Goal: Task Accomplishment & Management: Use online tool/utility

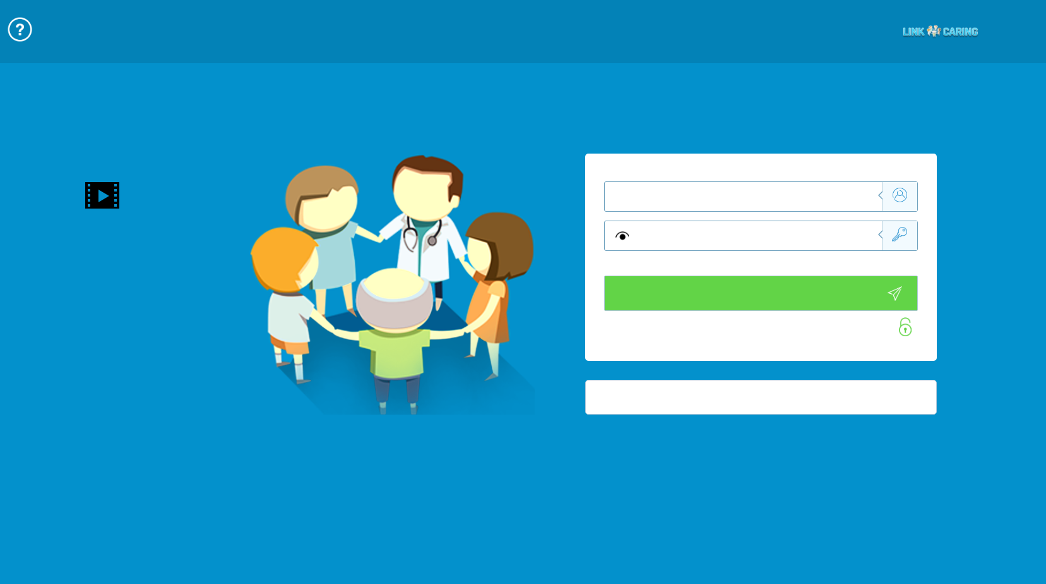
type input "התחבר עכשיו"
type input "עדיין לא? צור חשבון!"
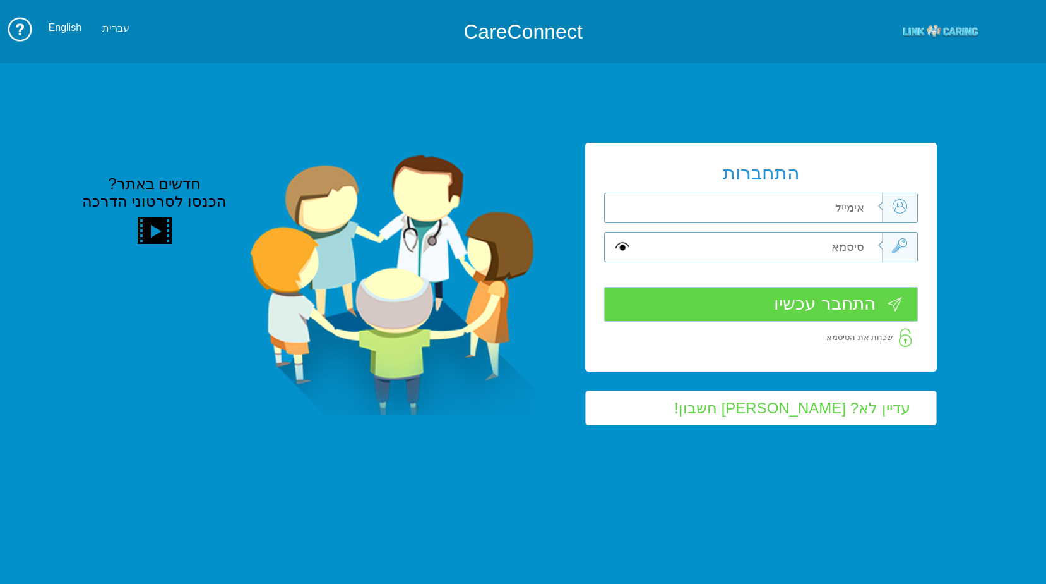
click at [855, 193] on input "text" at bounding box center [758, 207] width 248 height 29
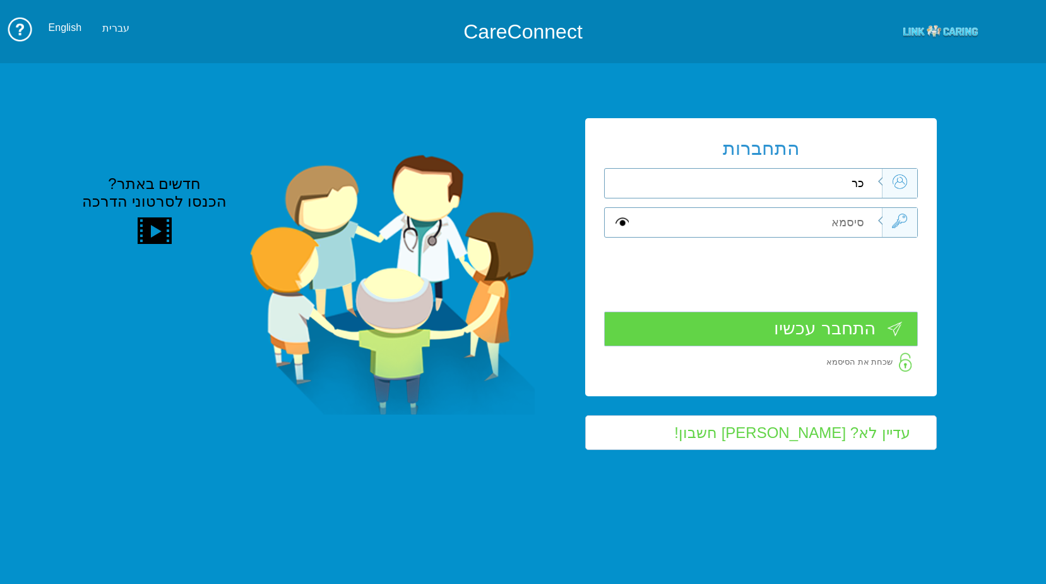
type input "כ"
type input "[PERSON_NAME][EMAIL_ADDRESS][DOMAIN_NAME]"
type input "S"
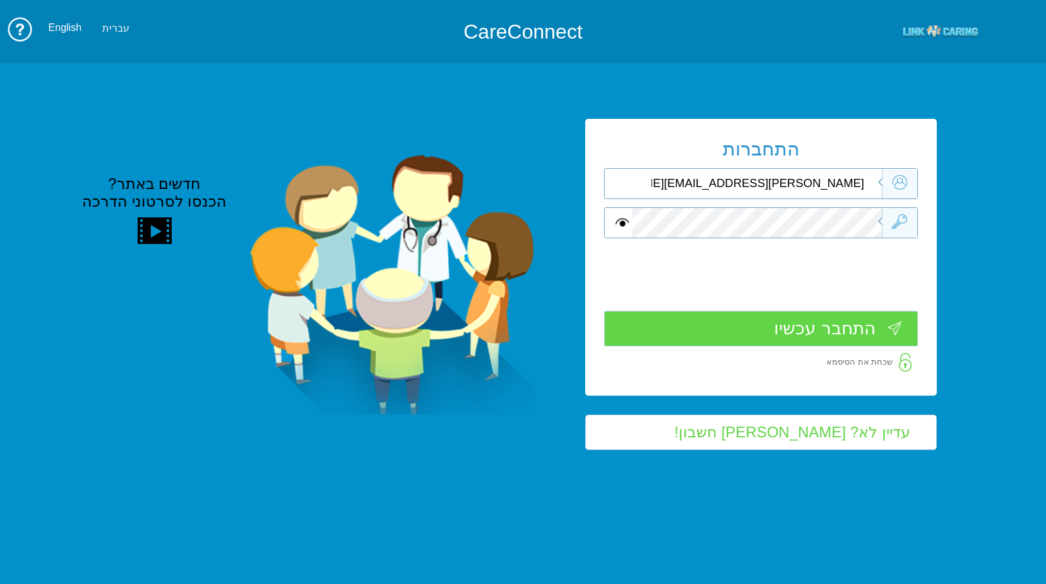
click at [819, 331] on input "התחבר עכשיו" at bounding box center [761, 328] width 314 height 35
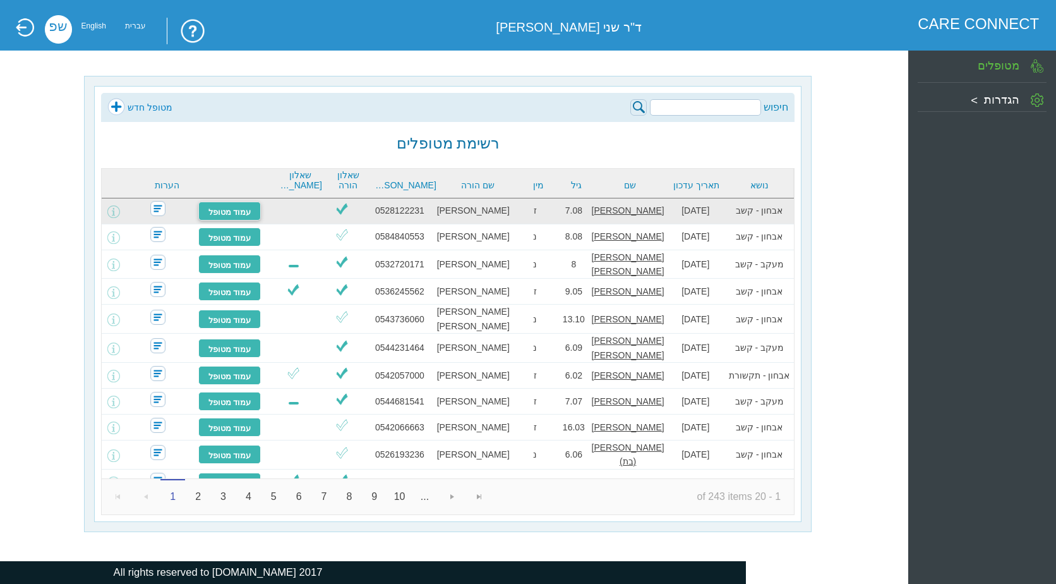
click at [218, 213] on link "עמוד מטופל" at bounding box center [229, 210] width 63 height 19
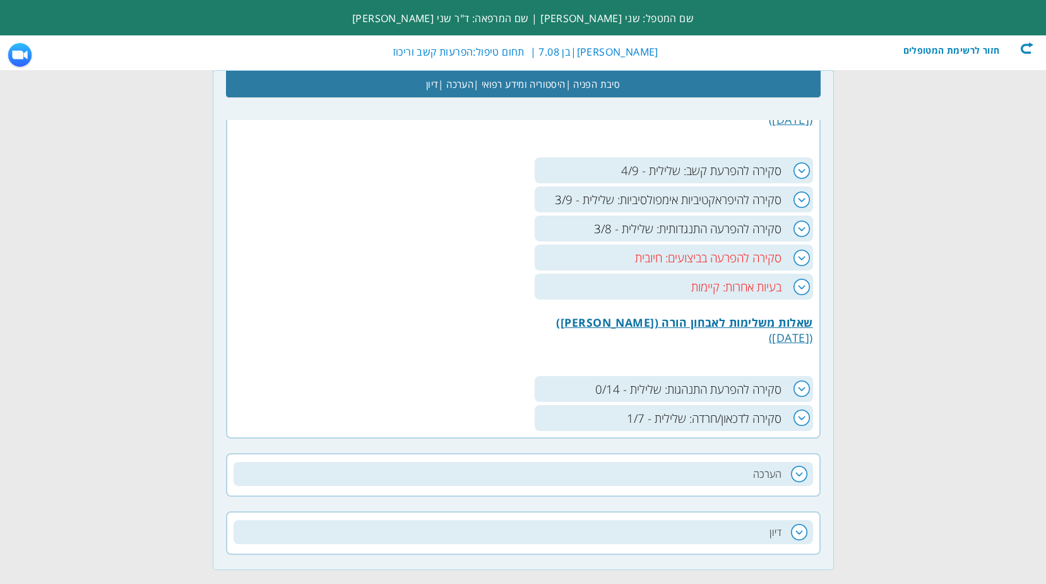
scroll to position [578, 0]
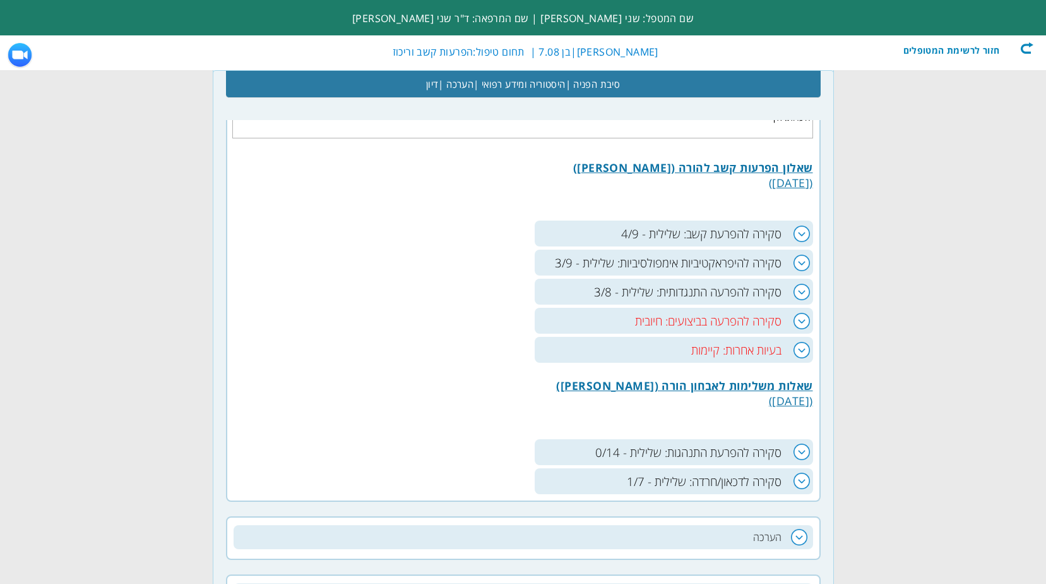
click at [800, 325] on h3 "סקירה להפרעה בביצועים: חיובית" at bounding box center [674, 321] width 279 height 26
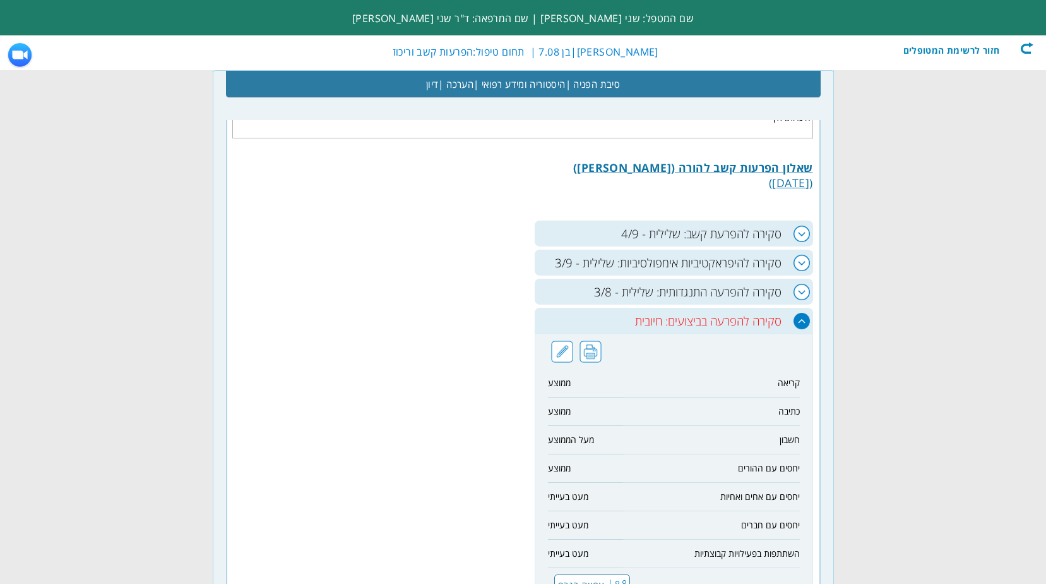
click at [796, 318] on h3 "סקירה להפרעה בביצועים: חיובית" at bounding box center [674, 321] width 279 height 26
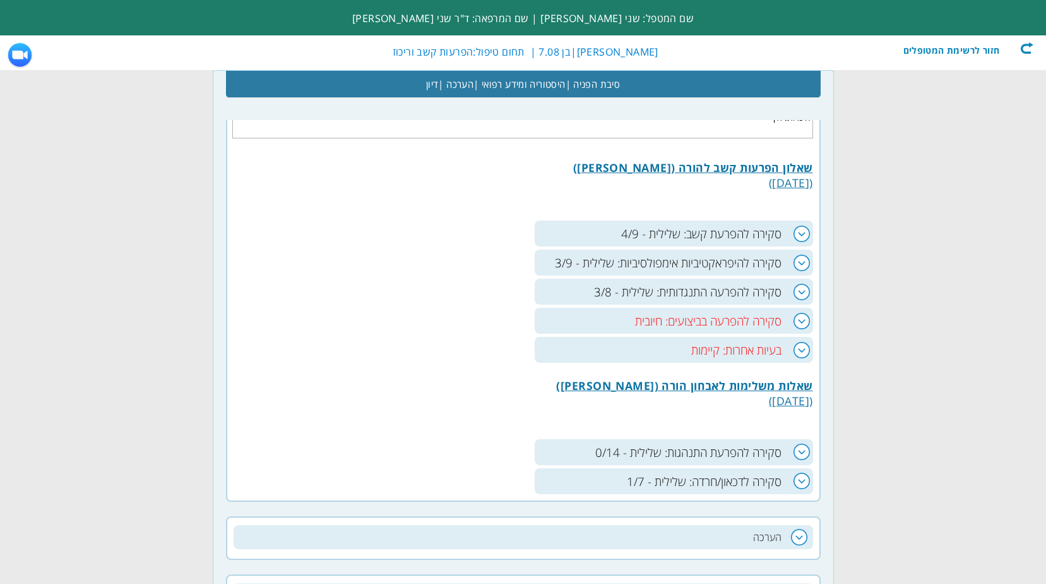
click at [796, 235] on h3 "סקירה להפרעת קשב: שלילית - 4/9" at bounding box center [674, 233] width 279 height 26
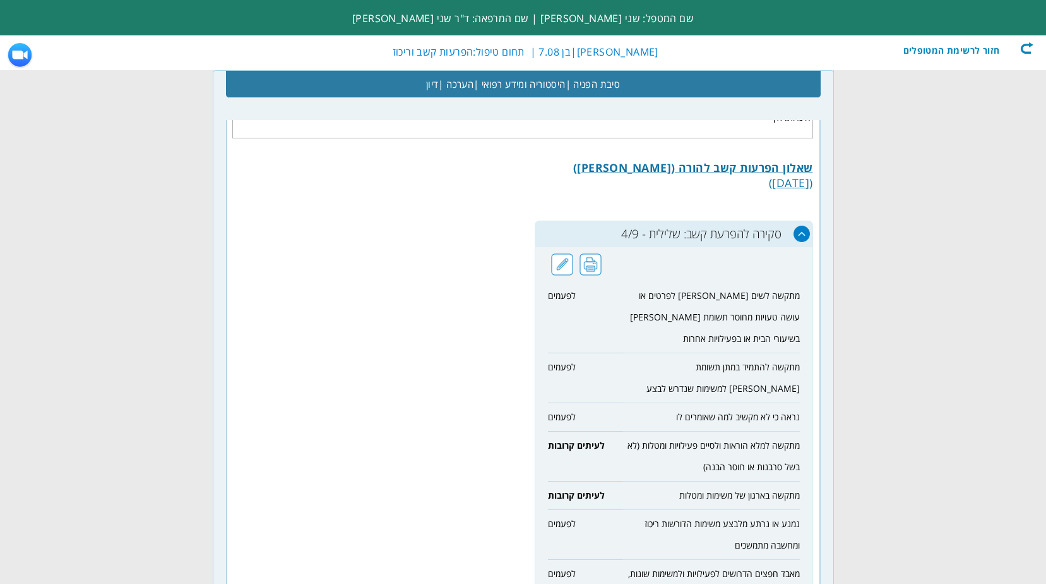
click at [805, 231] on h3 "סקירה להפרעת קשב: שלילית - 4/9" at bounding box center [674, 233] width 279 height 26
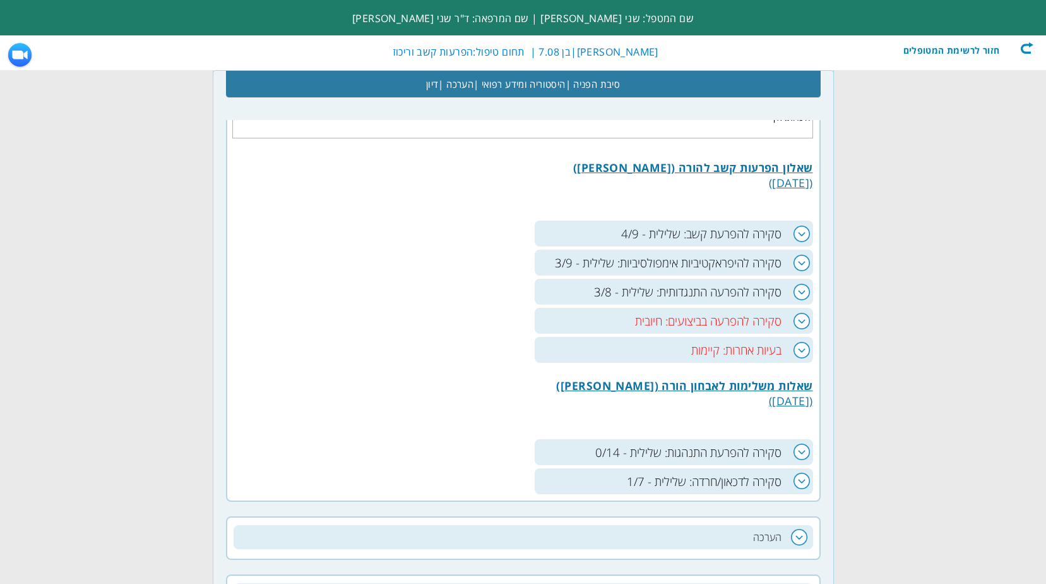
click at [798, 264] on h3 "סקירה להיפראקטיביות אימפולסיביות: שלילית - 3/9" at bounding box center [674, 262] width 279 height 26
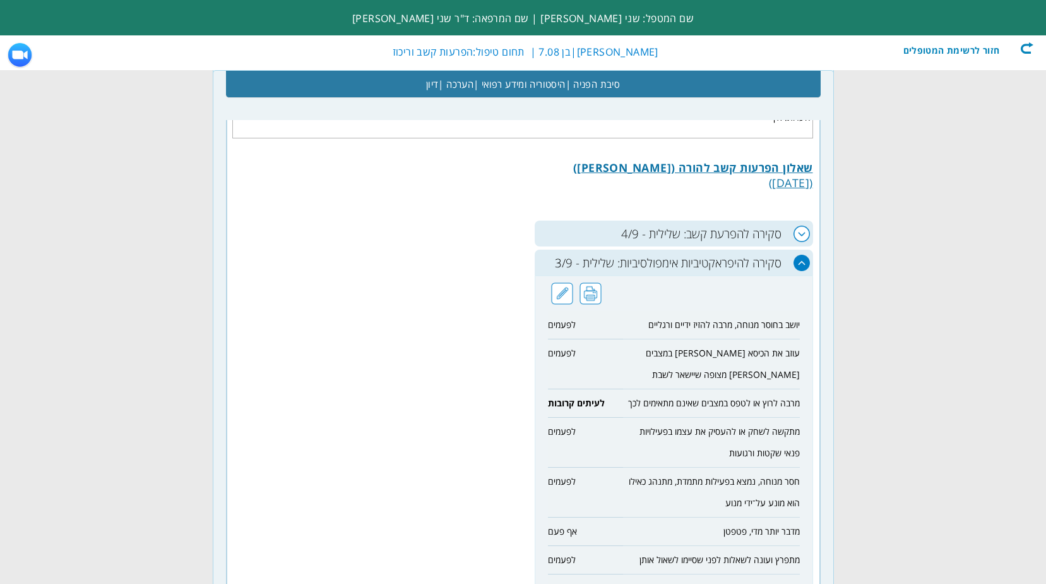
scroll to position [641, 0]
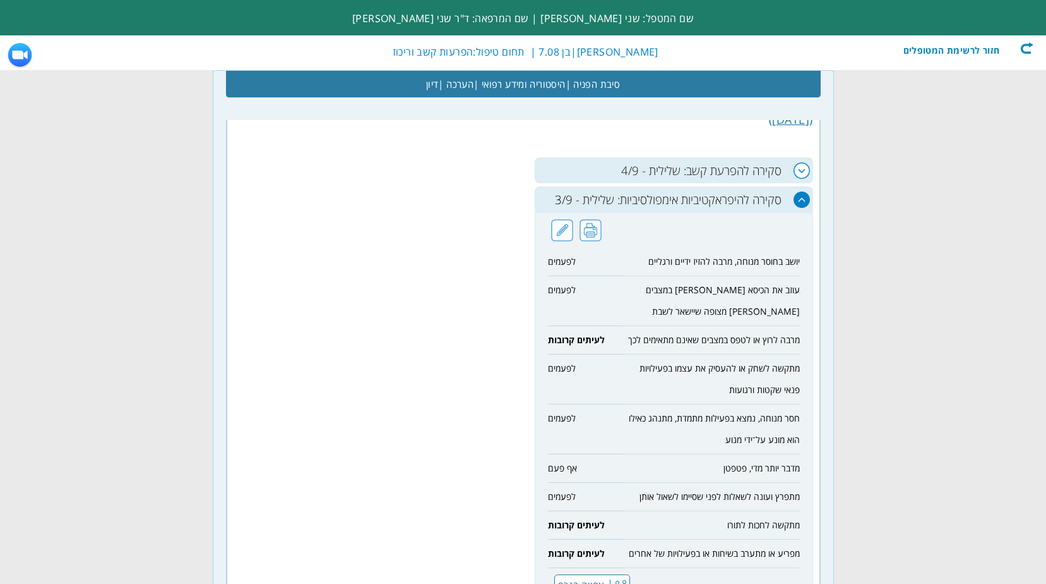
click at [803, 205] on h3 "סקירה להיפראקטיביות אימפולסיביות: שלילית - 3/9" at bounding box center [674, 199] width 279 height 26
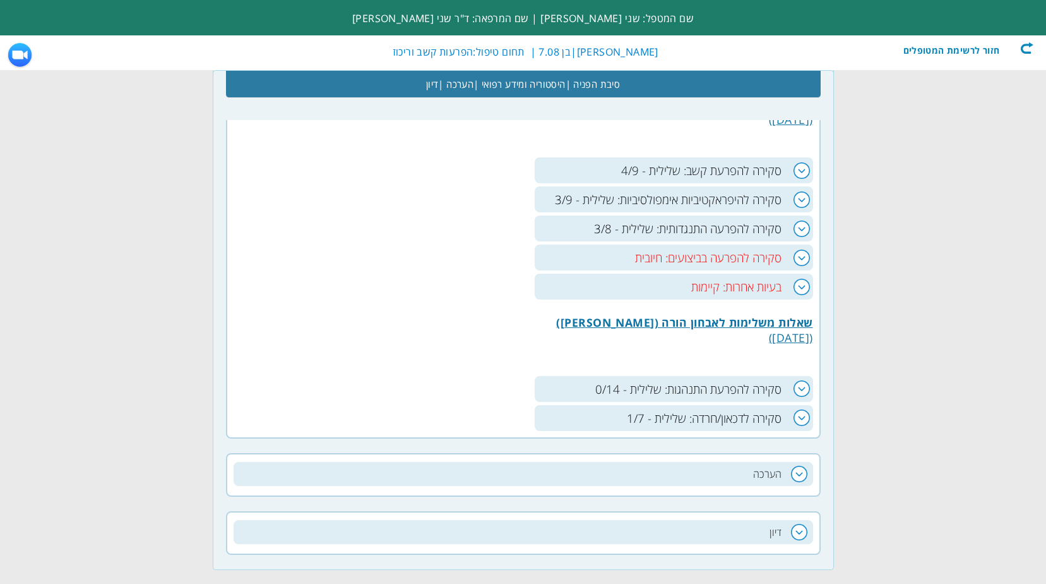
click at [806, 229] on h3 "סקירה להפרעה התנגדותית: שלילית - 3/8" at bounding box center [674, 228] width 279 height 26
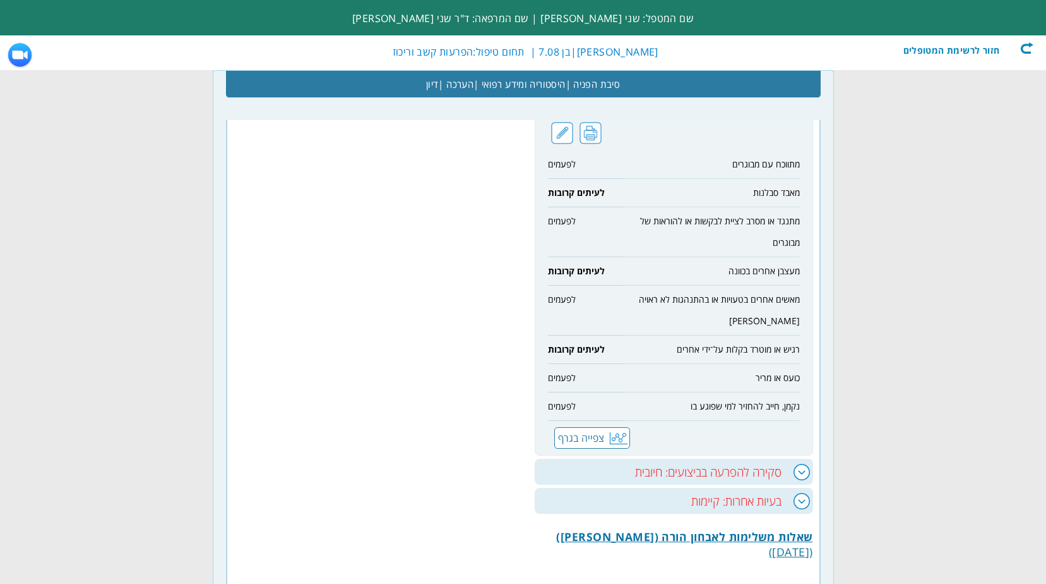
scroll to position [957, 0]
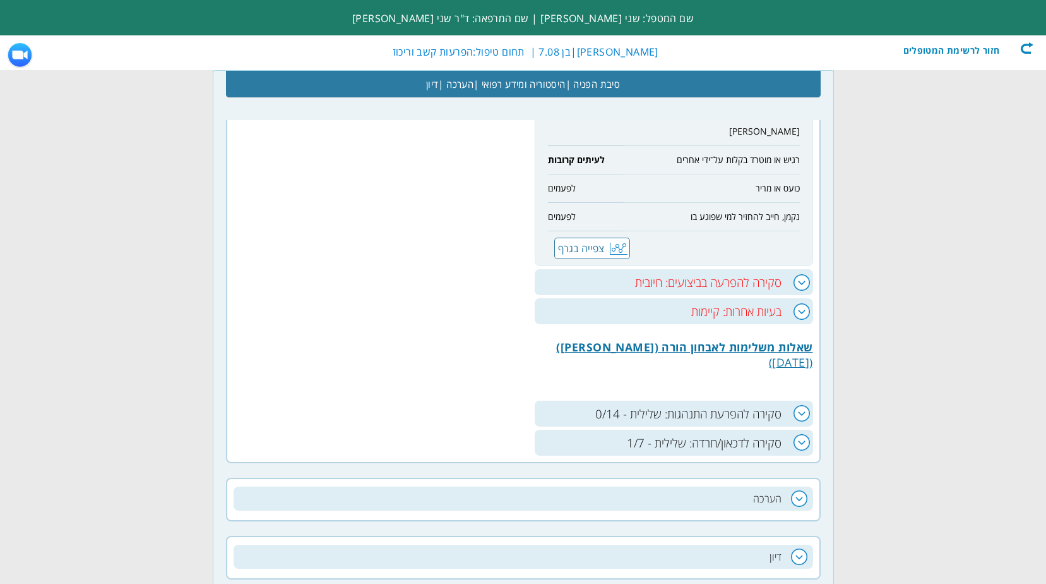
click at [802, 400] on h3 "סקירה להפרעת התנהגות: שלילית - 0/14" at bounding box center [674, 413] width 279 height 26
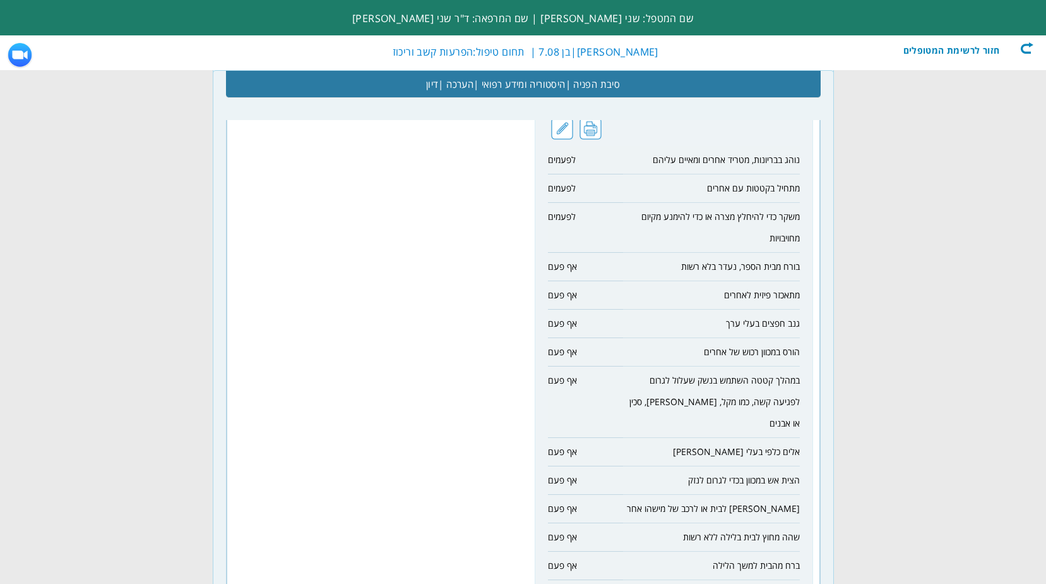
scroll to position [1020, 0]
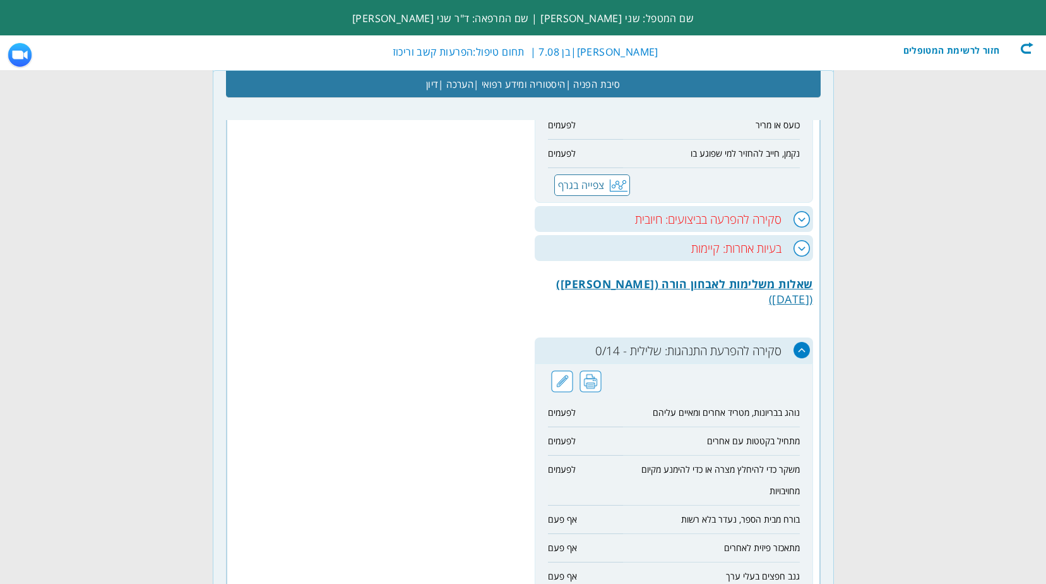
click at [796, 337] on h3 "סקירה להפרעת התנהגות: שלילית - 0/14" at bounding box center [674, 350] width 279 height 26
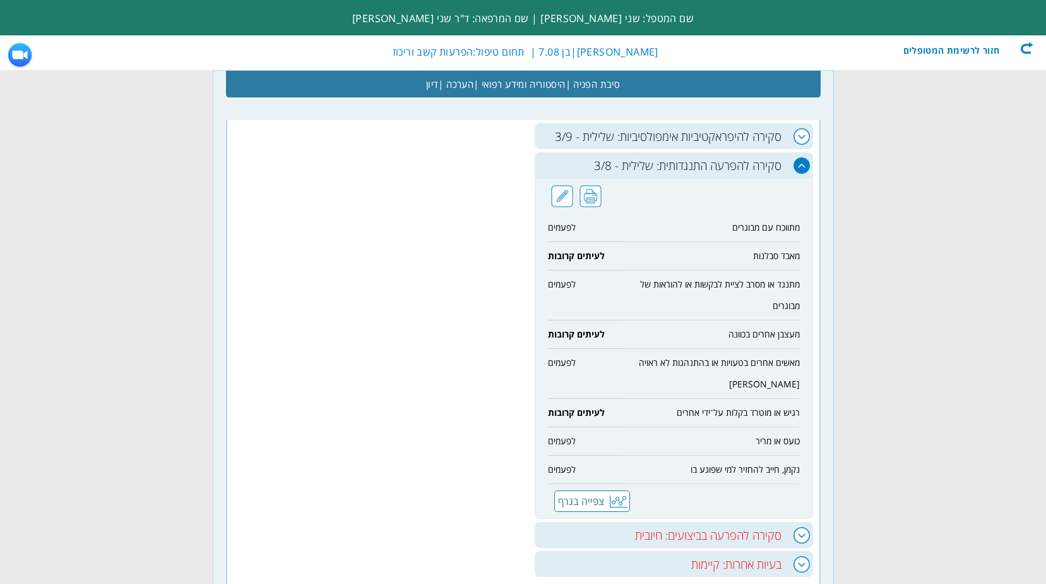
scroll to position [578, 0]
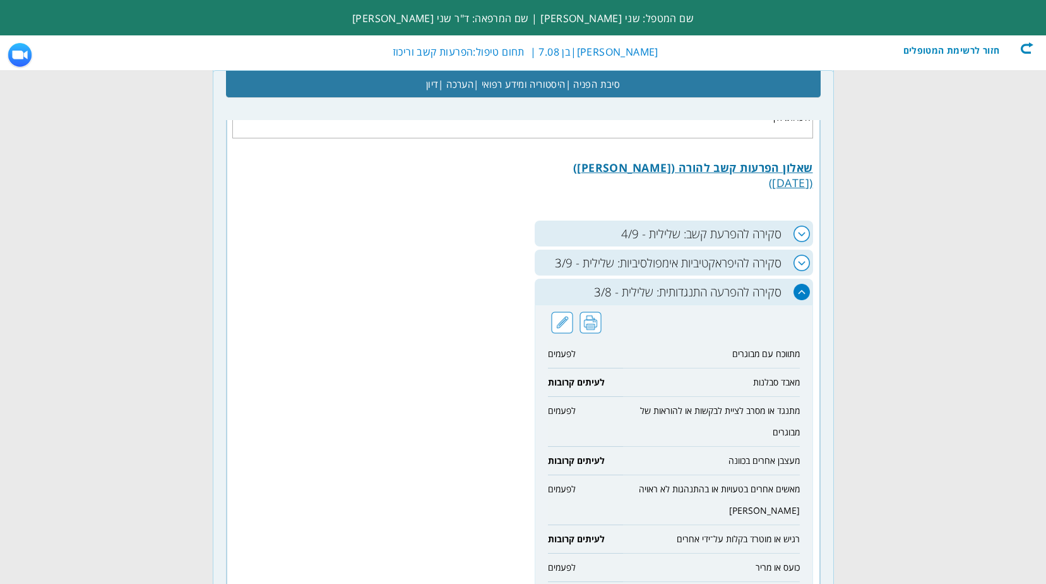
click at [800, 292] on h3 "סקירה להפרעה התנגדותית: שלילית - 3/8" at bounding box center [674, 292] width 279 height 26
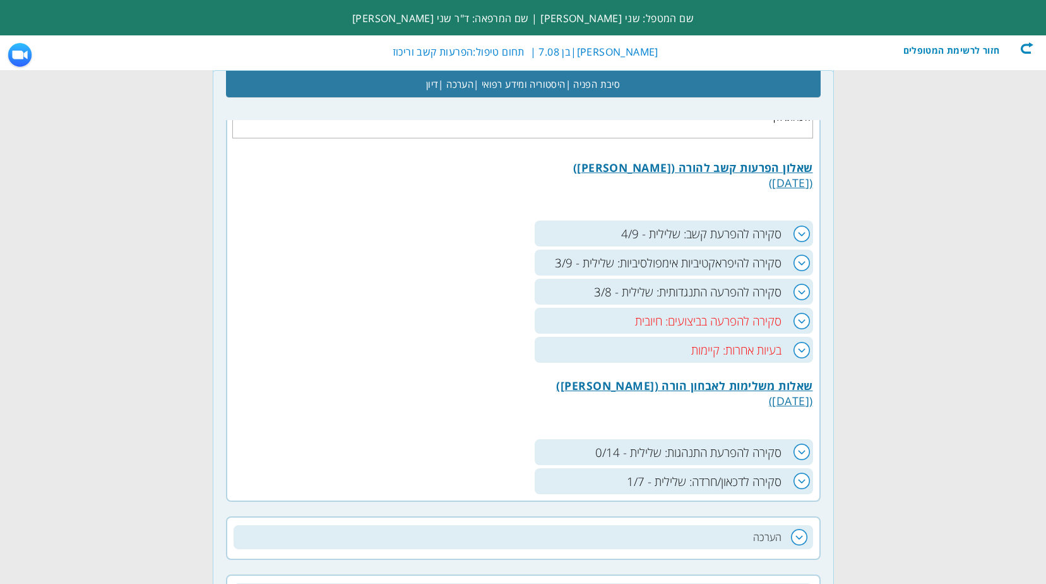
click at [799, 476] on h3 "סקירה לדכאון/חרדה: שלילית - 1/7" at bounding box center [674, 481] width 279 height 26
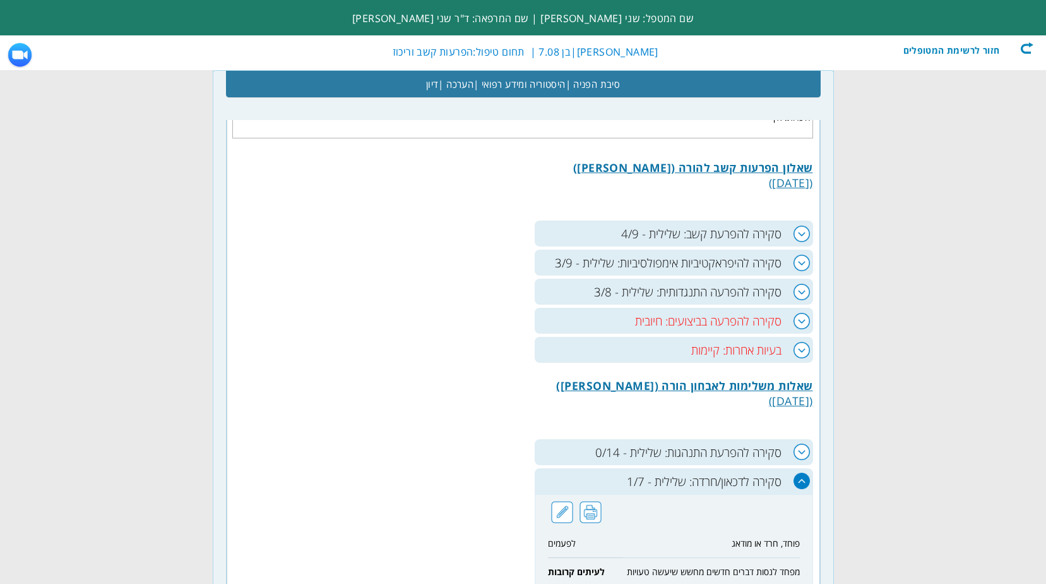
scroll to position [767, 0]
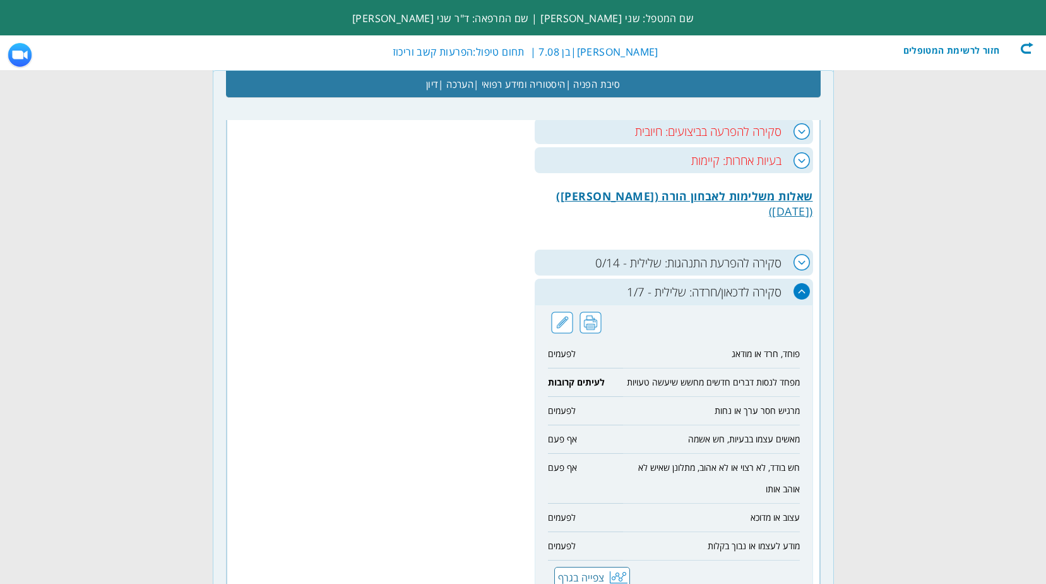
click at [801, 291] on h3 "סקירה לדכאון/חרדה: שלילית - 1/7" at bounding box center [674, 292] width 279 height 26
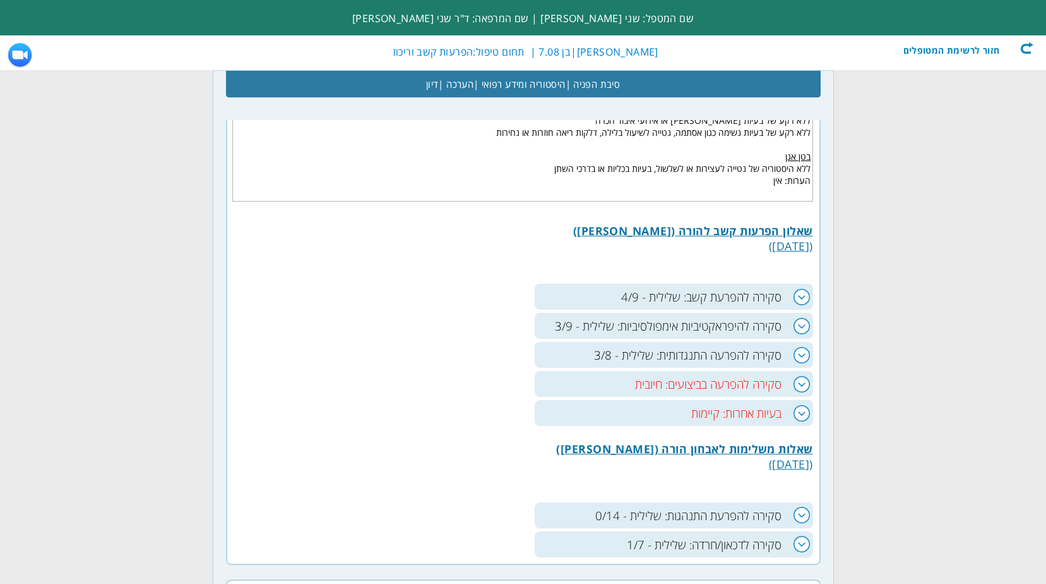
scroll to position [641, 0]
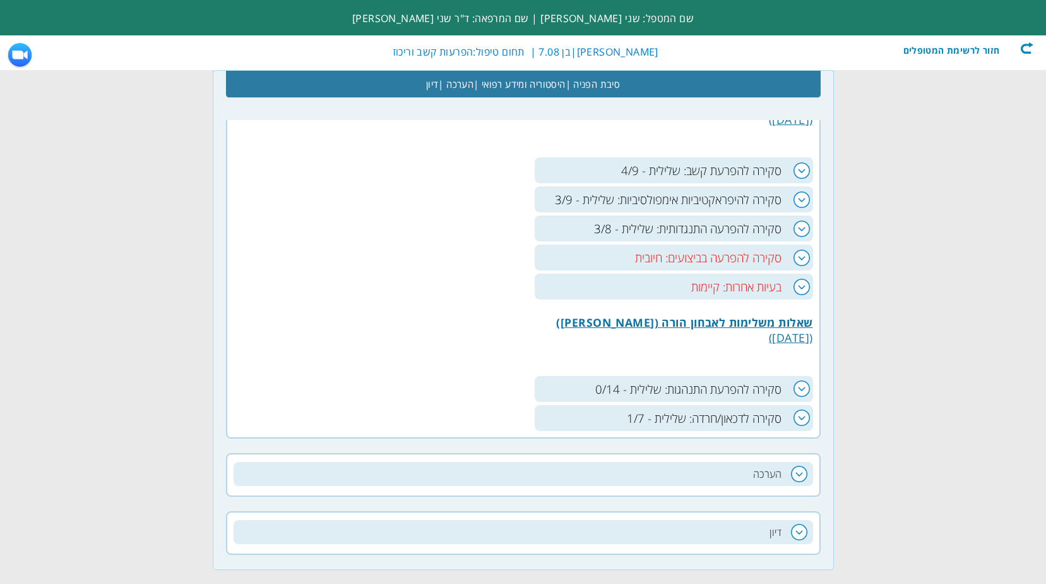
click at [797, 258] on h3 "סקירה להפרעה בביצועים: חיובית" at bounding box center [674, 257] width 279 height 26
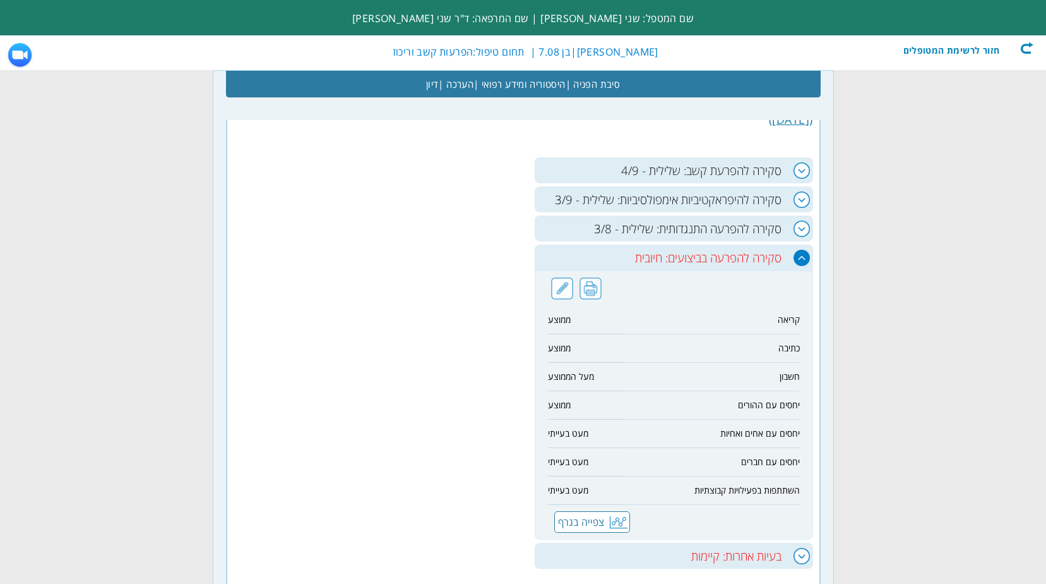
click at [804, 251] on h3 "סקירה להפרעה בביצועים: חיובית" at bounding box center [674, 257] width 279 height 26
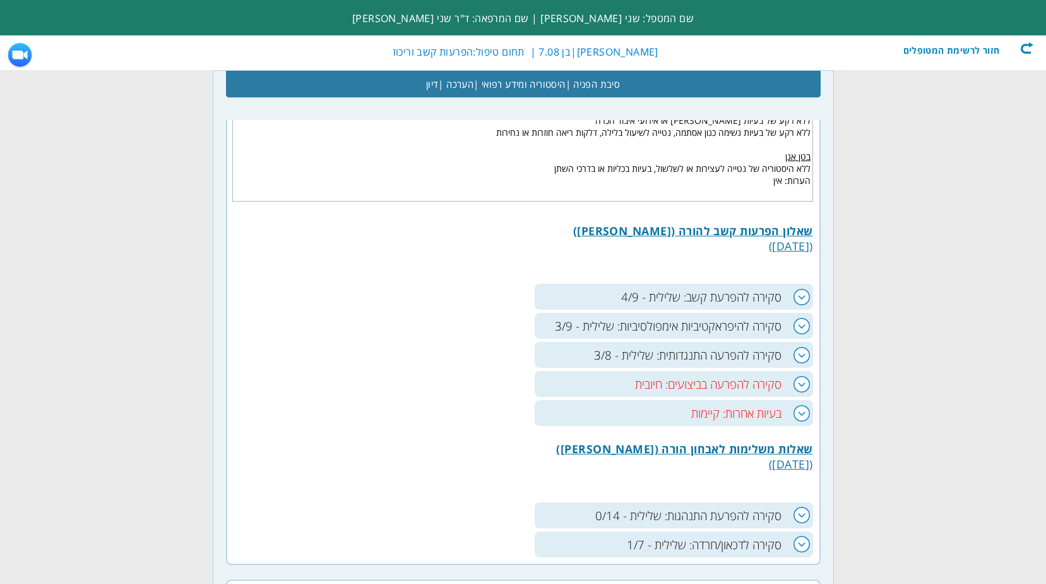
scroll to position [578, 0]
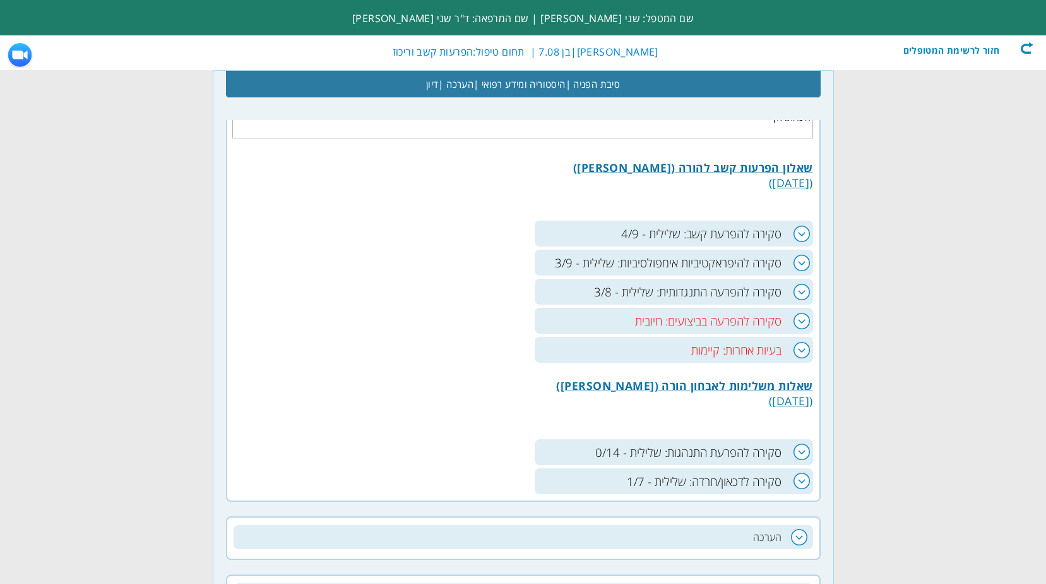
click at [1007, 265] on form "שם המטפל: שני פרנק | שם המרפאה: ד"ר שני פרנק חזור לרשימת המטופלים ליב יהונ מאיר…" at bounding box center [523, 155] width 1046 height 1467
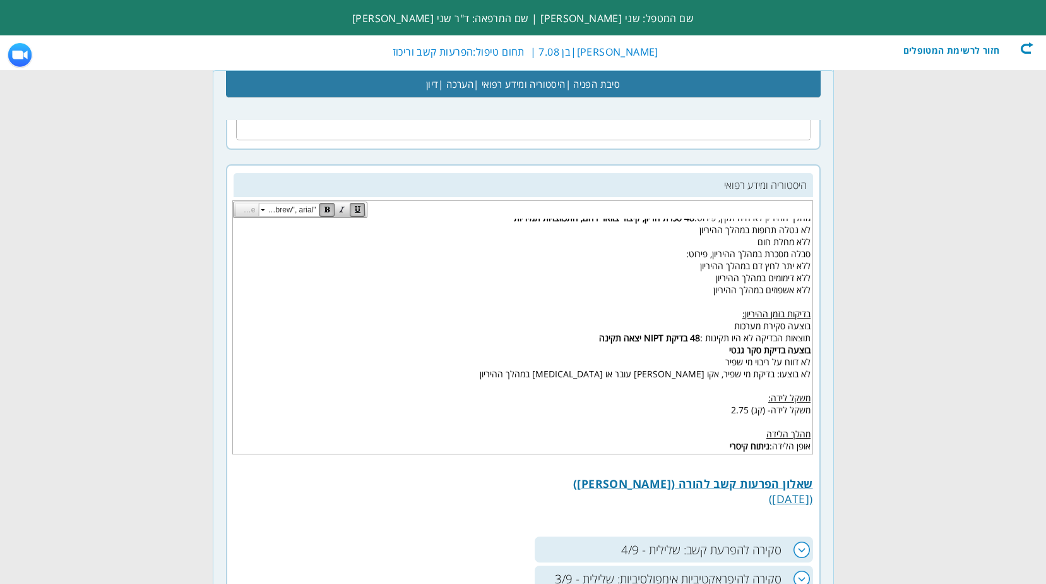
scroll to position [126, 0]
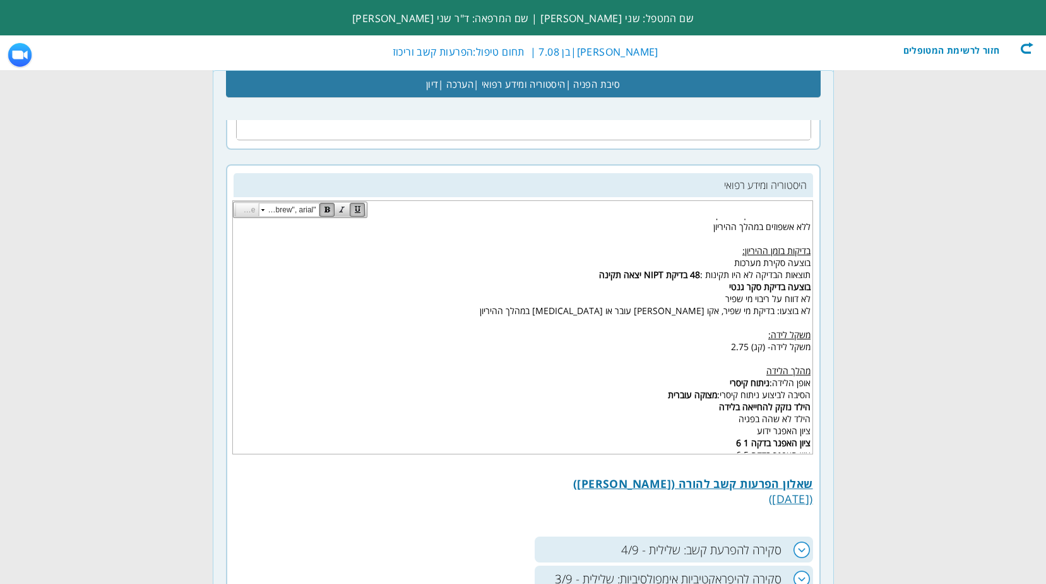
click at [691, 275] on strong "48 בדיקת NIPT יצאה תקינה" at bounding box center [649, 274] width 101 height 12
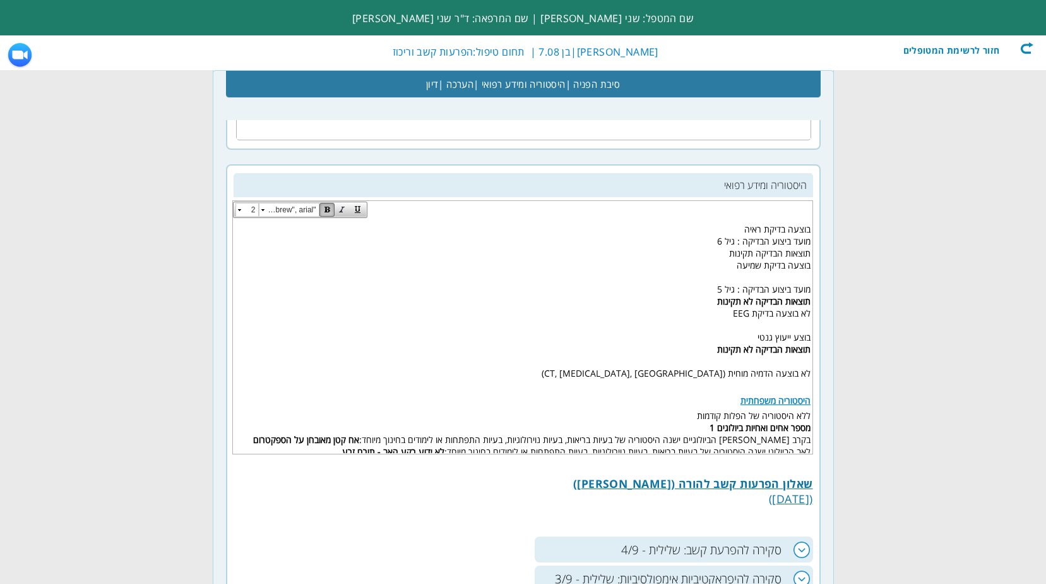
scroll to position [505, 0]
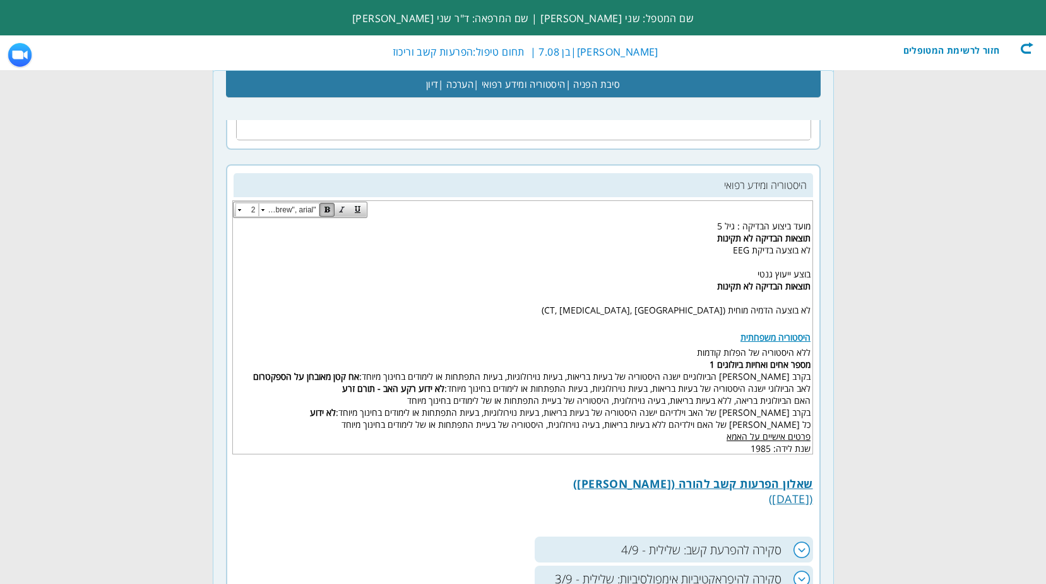
click at [1026, 49] on div "חזור לרשימת המטופלים" at bounding box center [961, 48] width 145 height 13
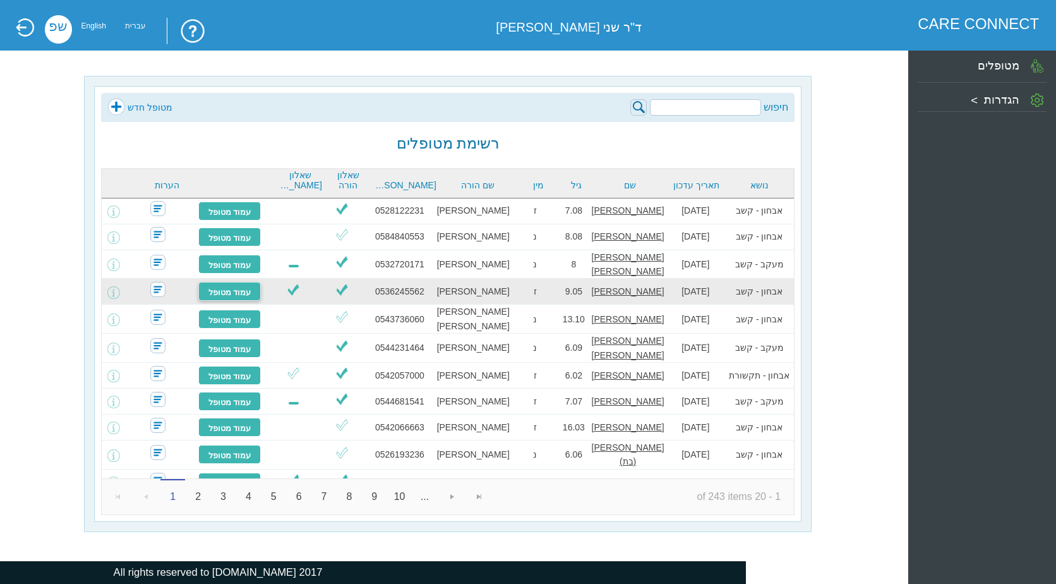
click at [246, 287] on link "עמוד מטופל" at bounding box center [229, 291] width 63 height 19
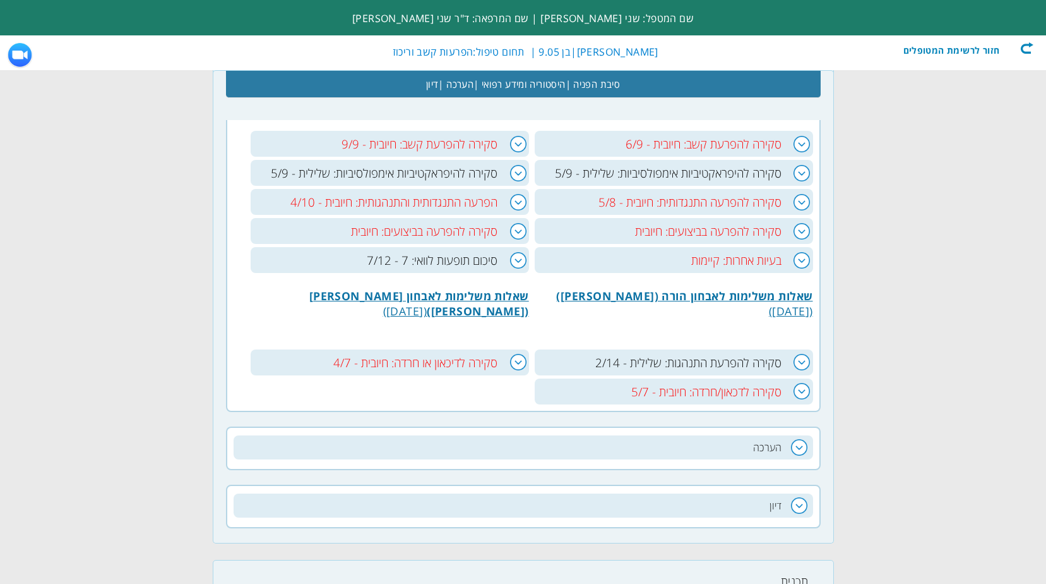
scroll to position [632, 0]
